Goal: Complete application form

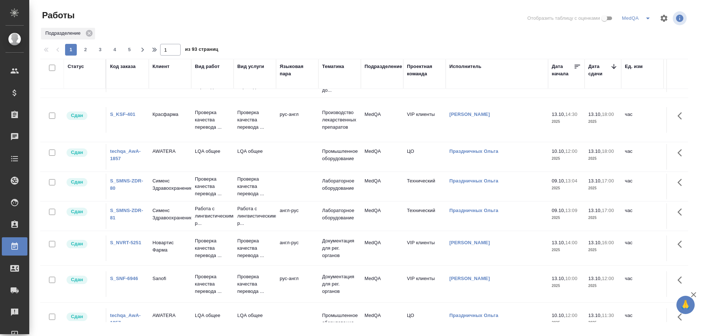
scroll to position [293, 0]
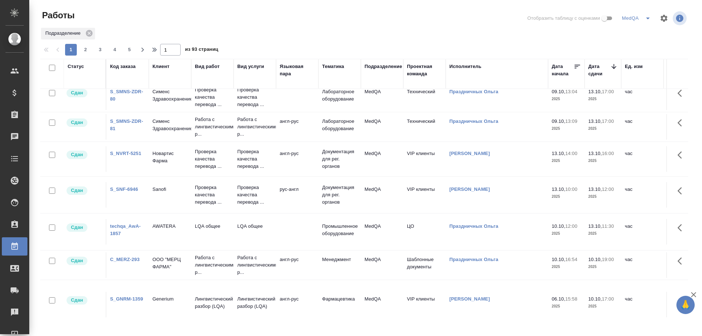
click at [124, 152] on link "S_NVRT-5251" at bounding box center [125, 153] width 31 height 5
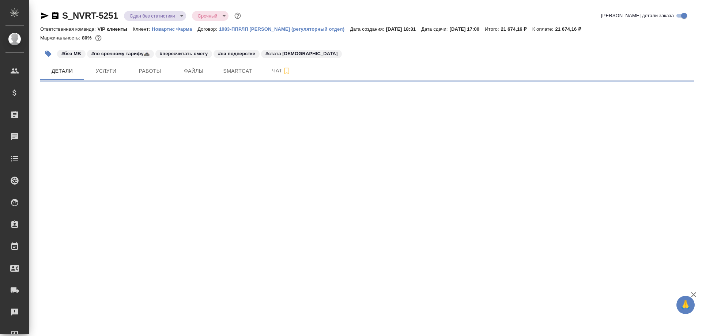
select select "RU"
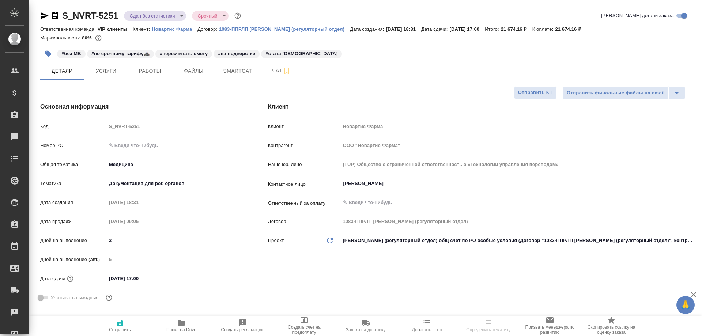
type textarea "x"
type input "[PERSON_NAME]"
type input "Комаров Роман"
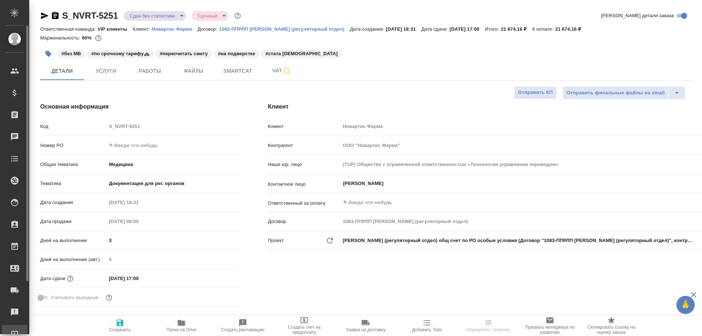
type textarea "x"
click at [180, 323] on icon "button" at bounding box center [181, 323] width 7 height 6
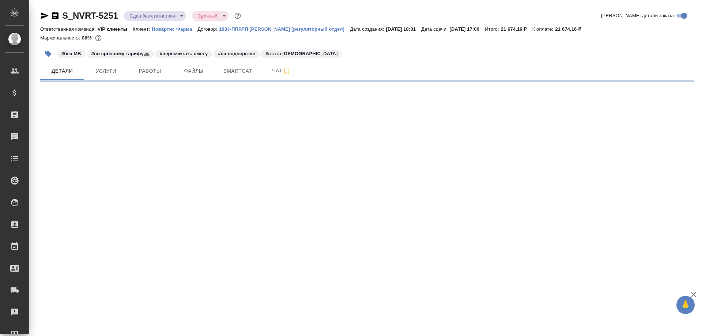
select select "RU"
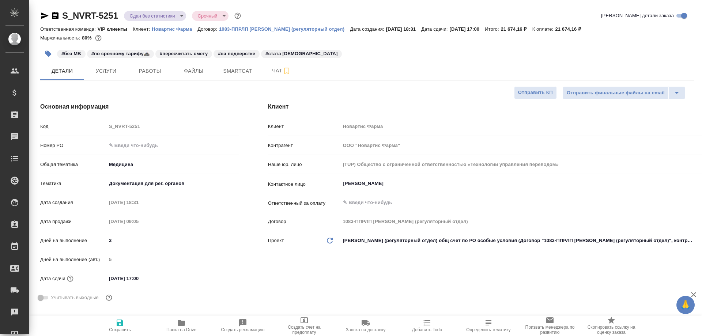
type textarea "x"
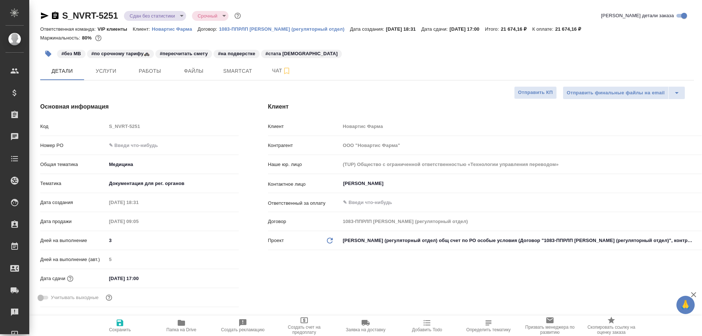
type textarea "x"
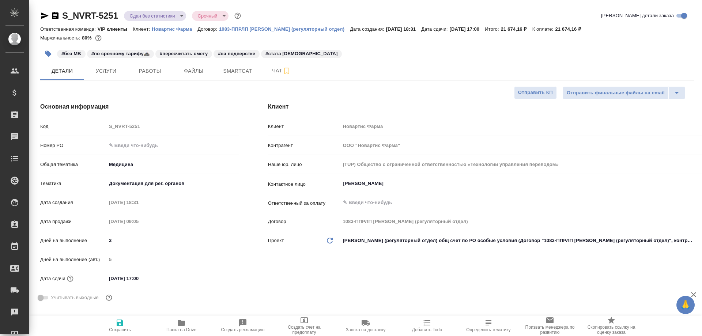
type textarea "x"
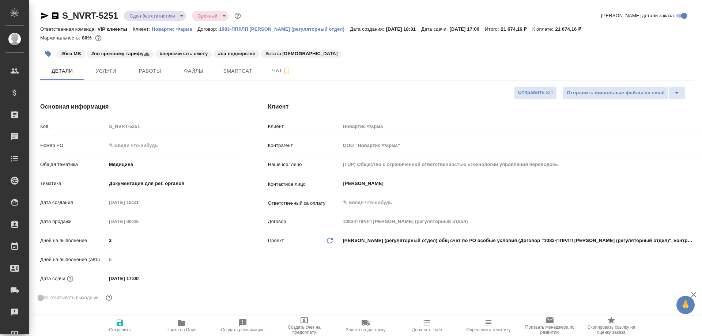
type textarea "x"
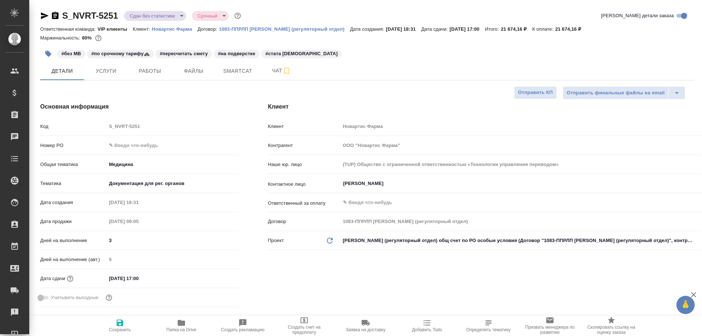
type textarea "x"
